Goal: Information Seeking & Learning: Learn about a topic

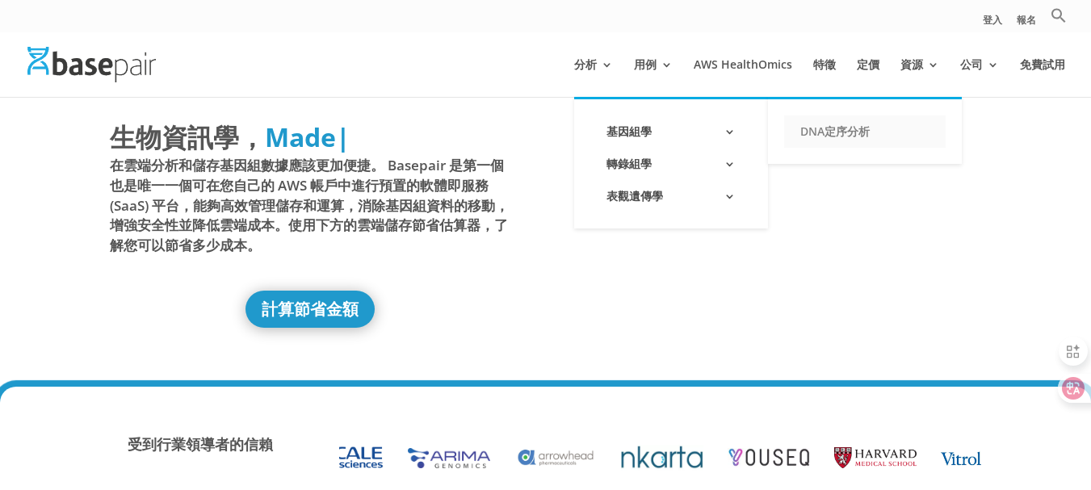
click at [888, 126] on link "DNA定序分析" at bounding box center [865, 131] width 162 height 32
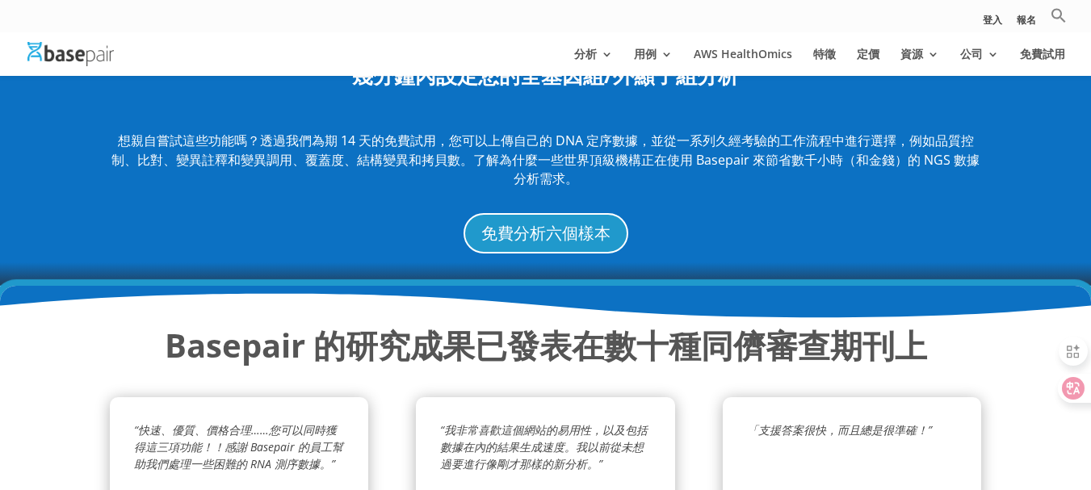
scroll to position [2181, 0]
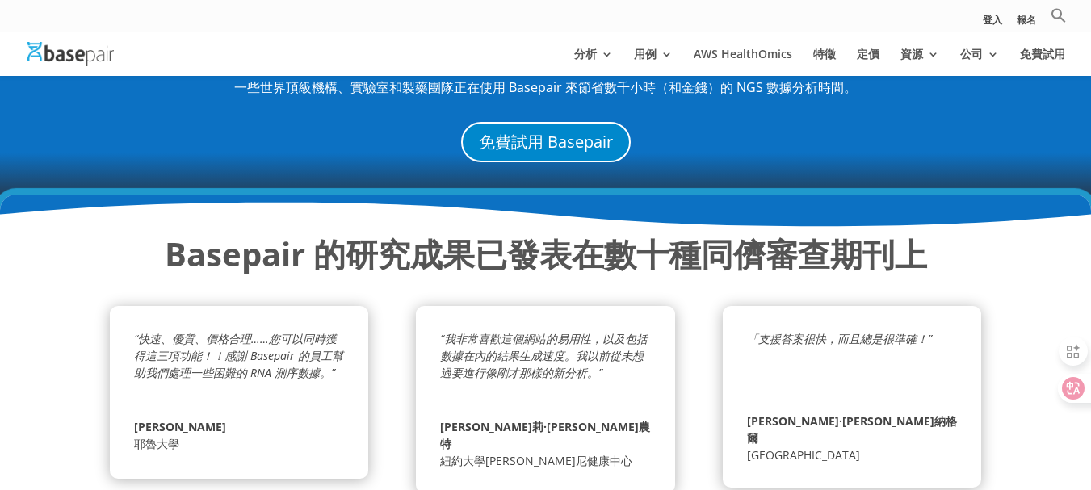
scroll to position [1777, 0]
